Goal: Task Accomplishment & Management: Use online tool/utility

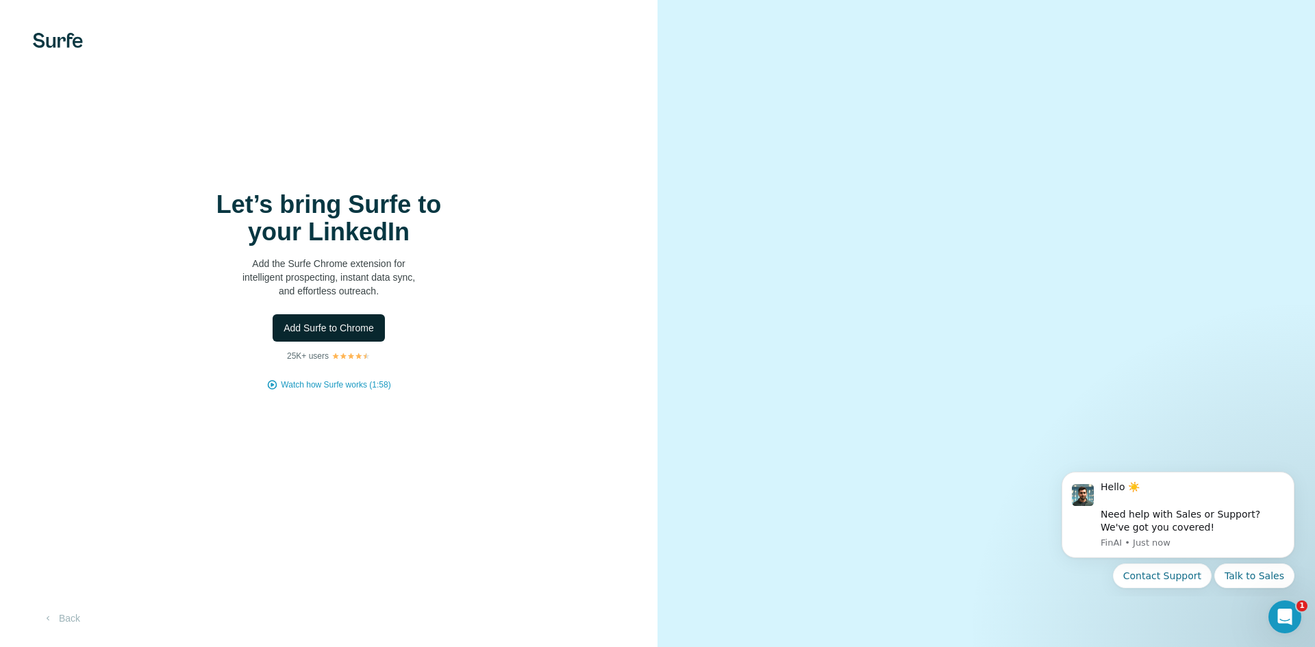
click at [323, 333] on span "Add Surfe to Chrome" at bounding box center [329, 328] width 90 height 14
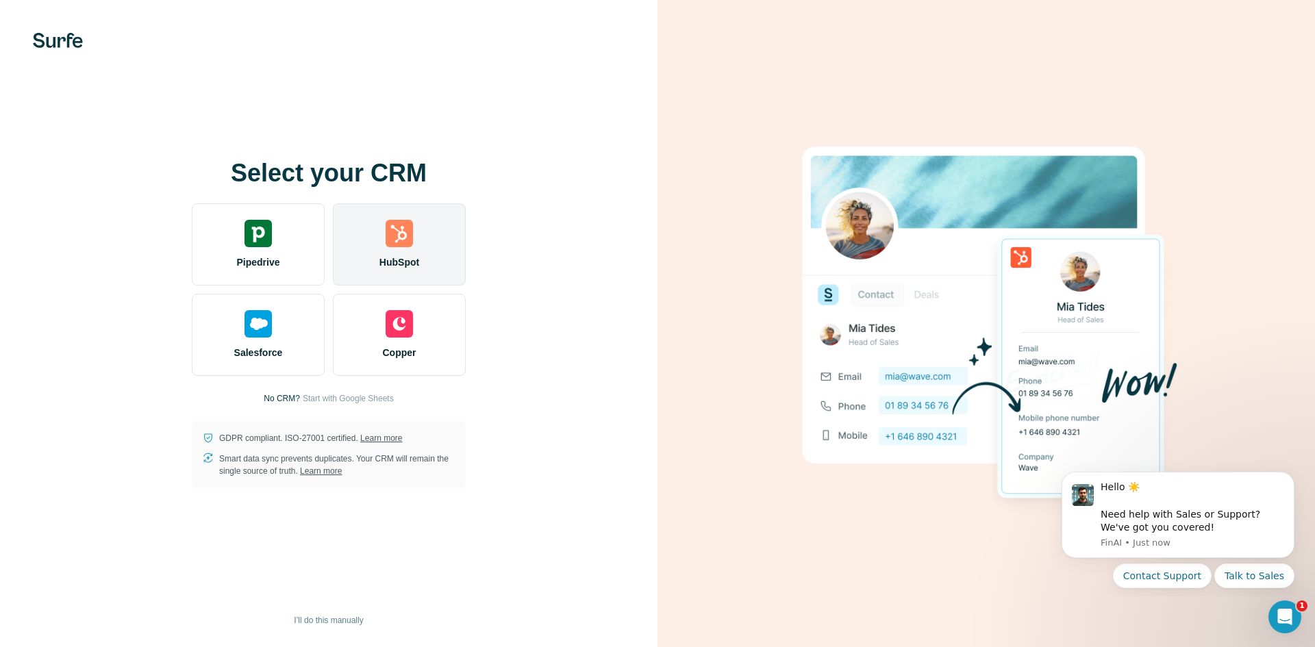
click at [412, 236] on img at bounding box center [399, 233] width 27 height 27
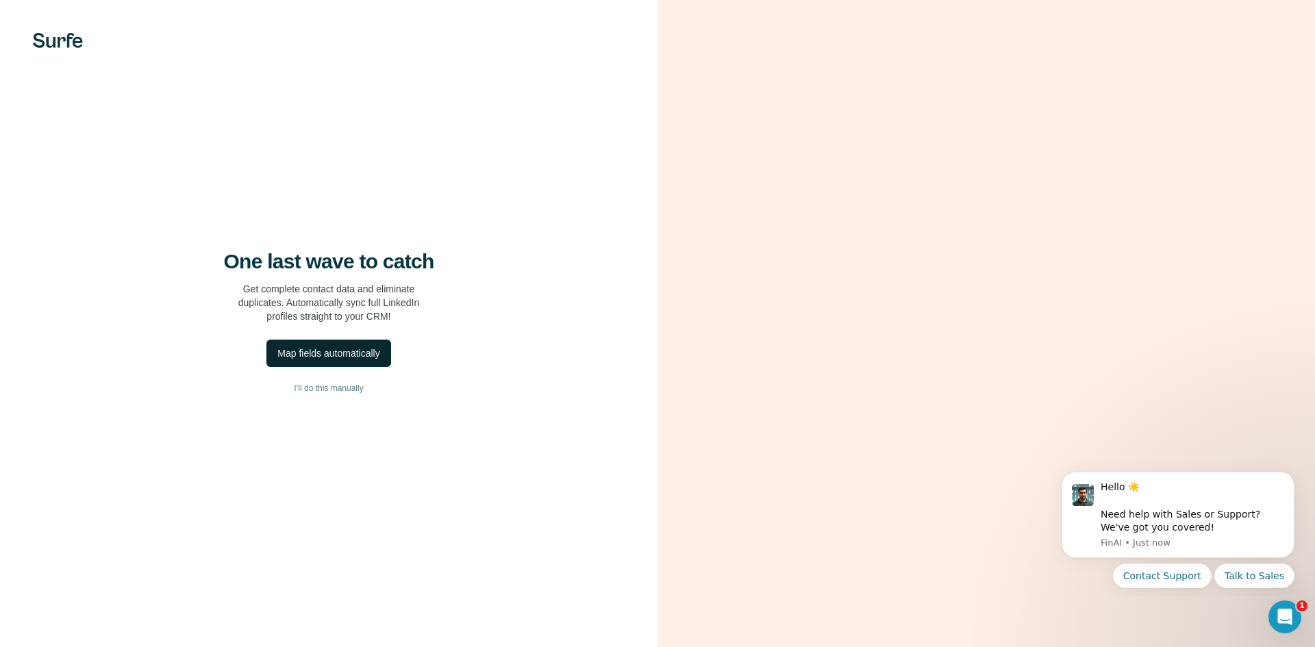
click at [345, 350] on div "Map fields automatically" at bounding box center [328, 354] width 102 height 14
